Goal: Transaction & Acquisition: Purchase product/service

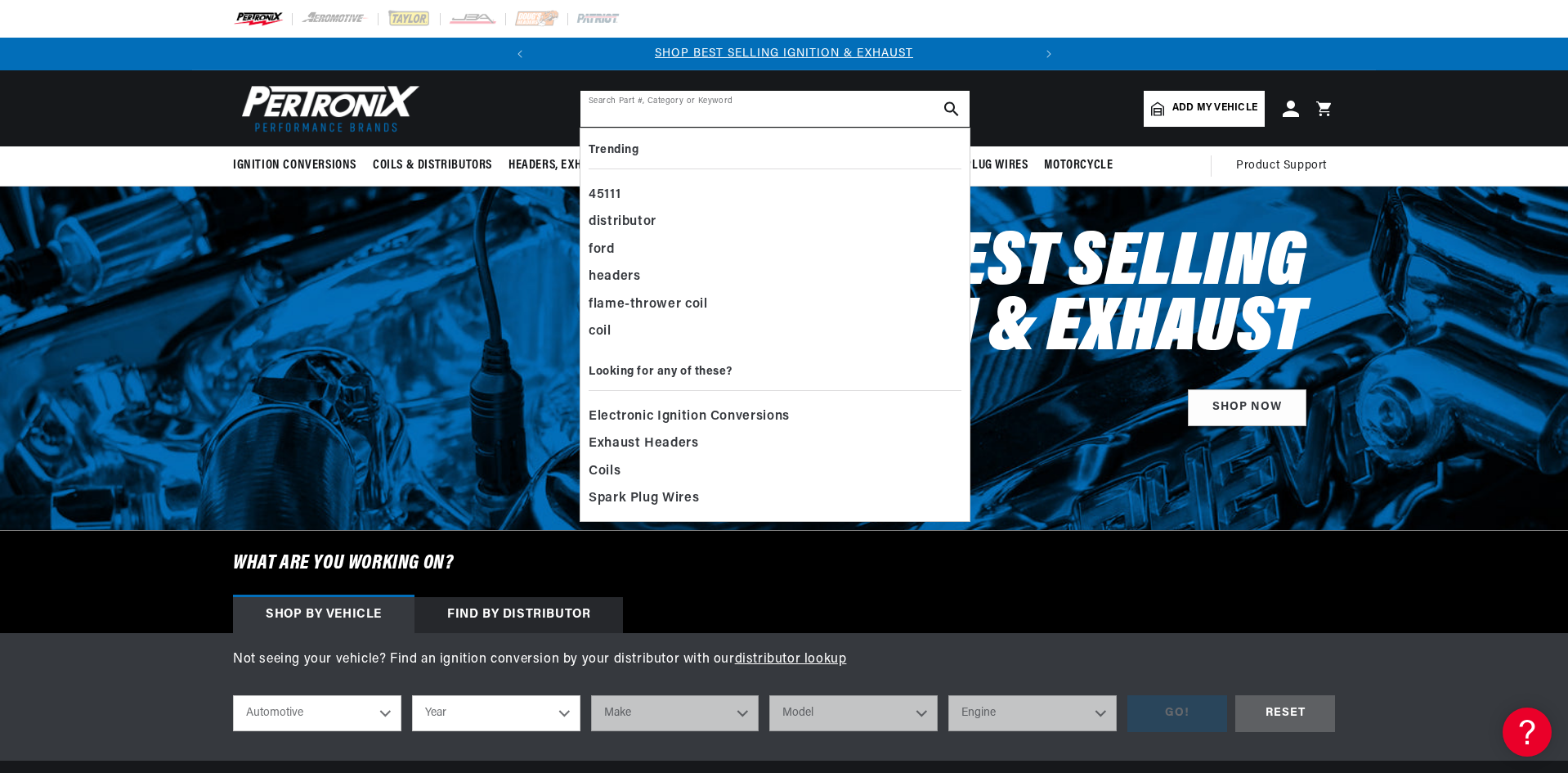
paste input "TAY38103"
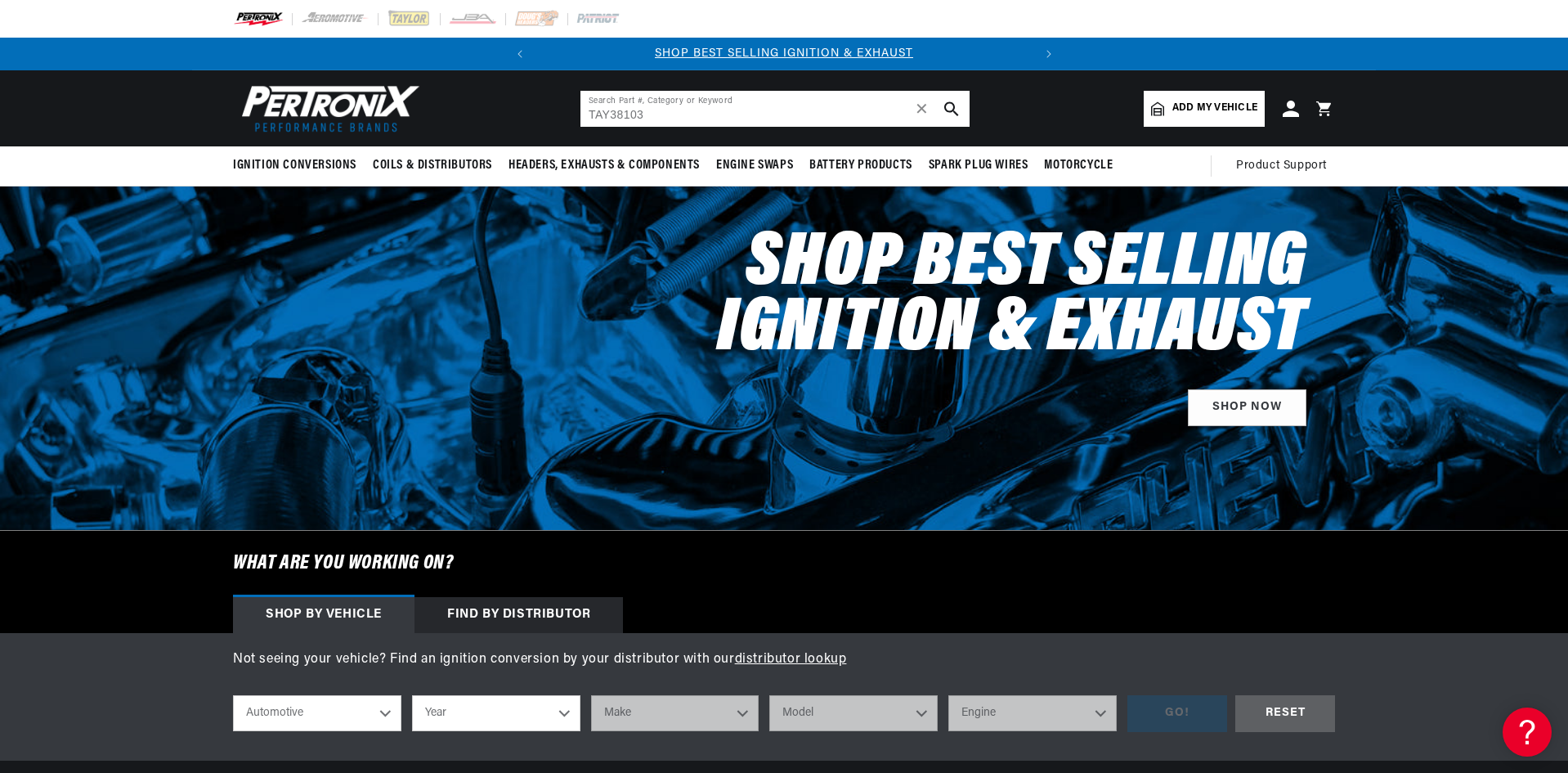
click at [612, 124] on input "TAY38103" at bounding box center [775, 109] width 389 height 36
type input "38103"
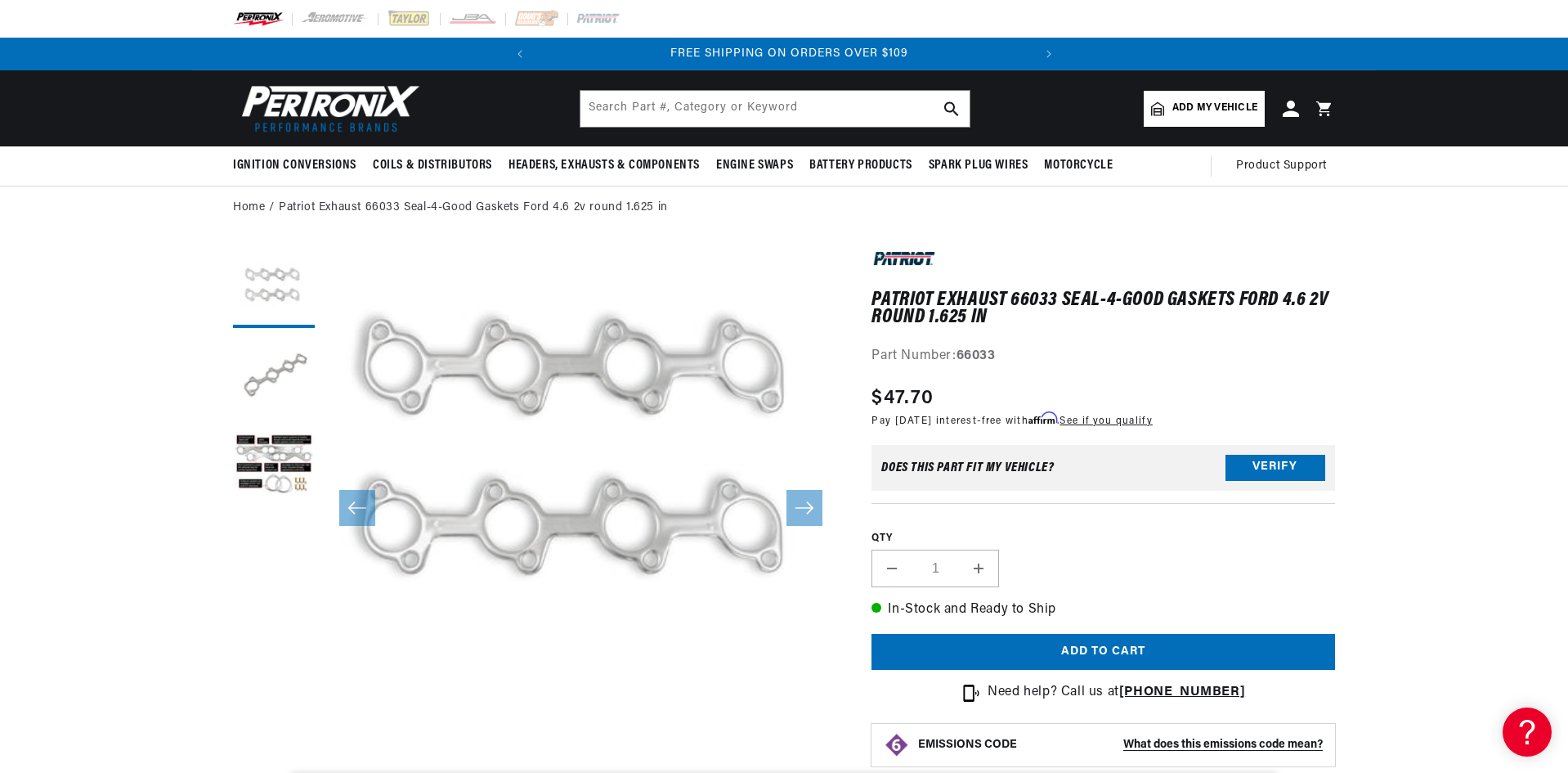
scroll to position [0, 495]
drag, startPoint x: 685, startPoint y: 473, endPoint x: 603, endPoint y: 412, distance: 102.2
drag, startPoint x: 603, startPoint y: 412, endPoint x: 497, endPoint y: 506, distance: 141.7
click at [271, 762] on button "Open media 1 in modal" at bounding box center [271, 762] width 0 height 0
drag, startPoint x: 641, startPoint y: 493, endPoint x: 590, endPoint y: 551, distance: 77.2
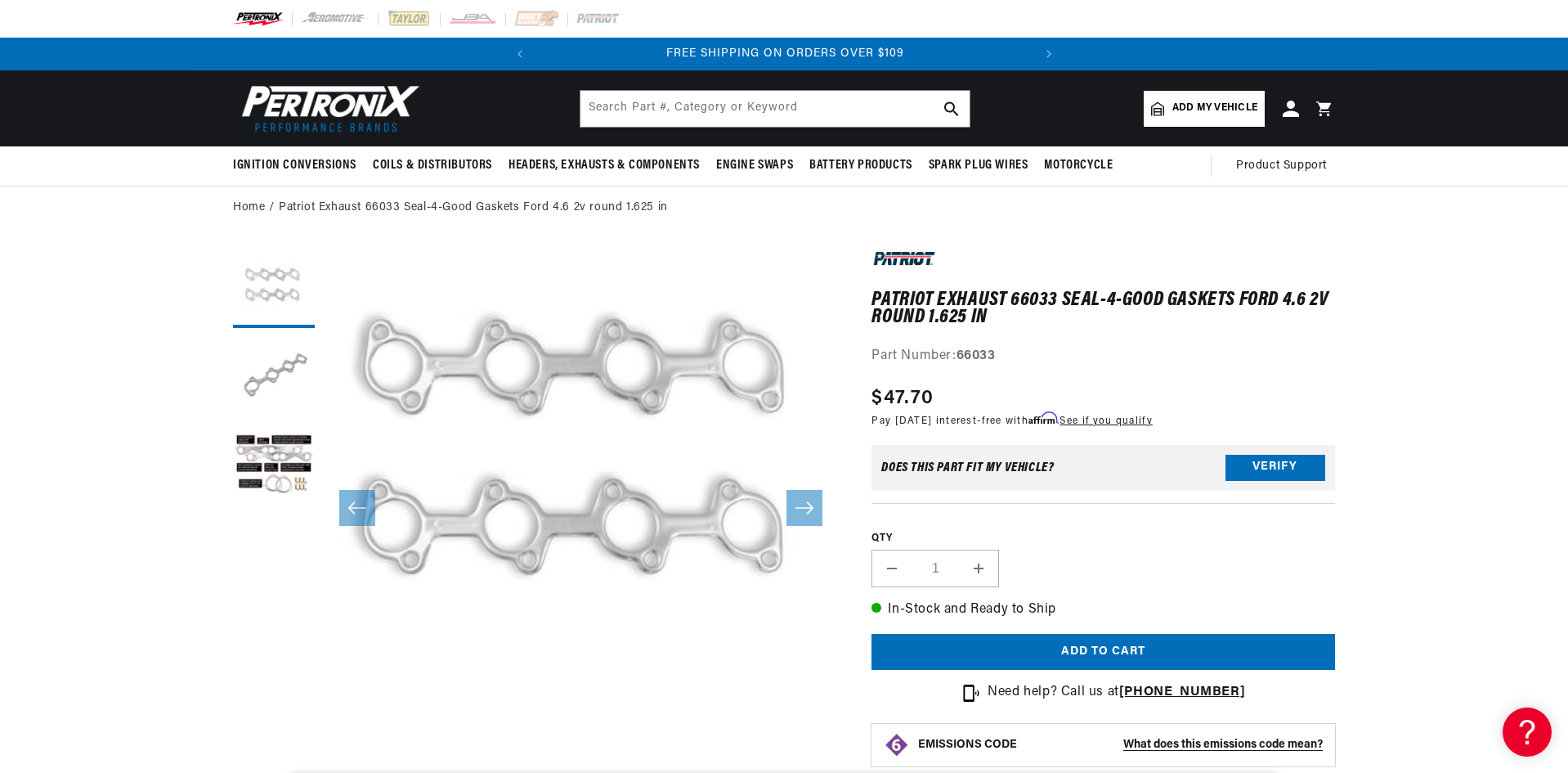
click at [271, 762] on button "Open media 1 in modal" at bounding box center [271, 762] width 0 height 0
click at [590, 551] on img "Media gallery" at bounding box center [784, 386] width 883 height 883
